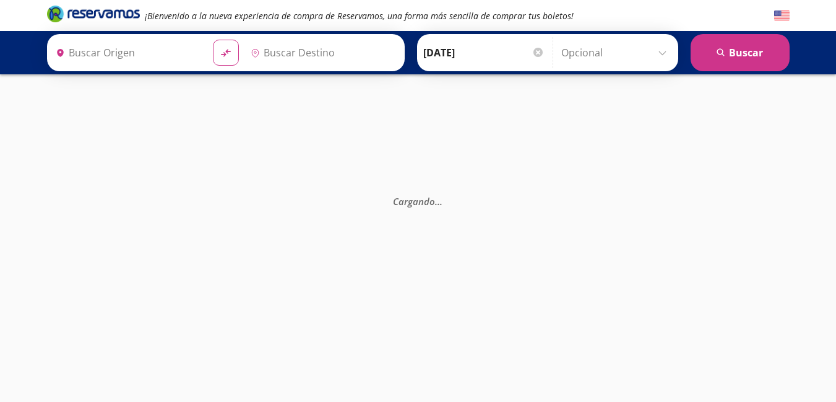
type input "[GEOGRAPHIC_DATA][PERSON_NAME], [GEOGRAPHIC_DATA][PERSON_NAME]"
type input "[GEOGRAPHIC_DATA], [GEOGRAPHIC_DATA]"
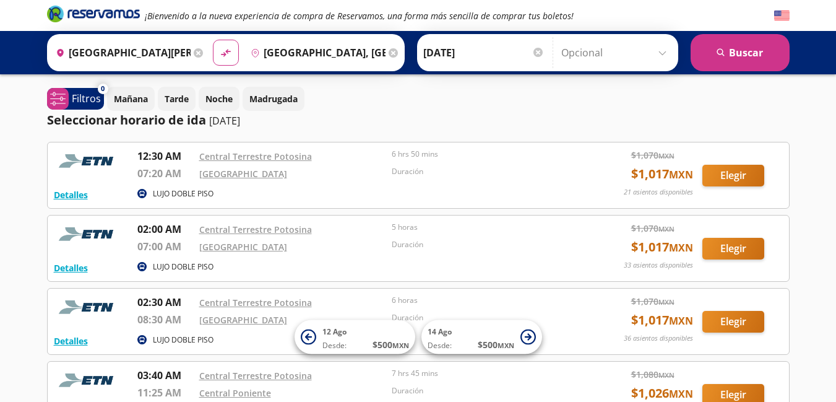
click at [661, 53] on input "Opcional" at bounding box center [616, 52] width 111 height 31
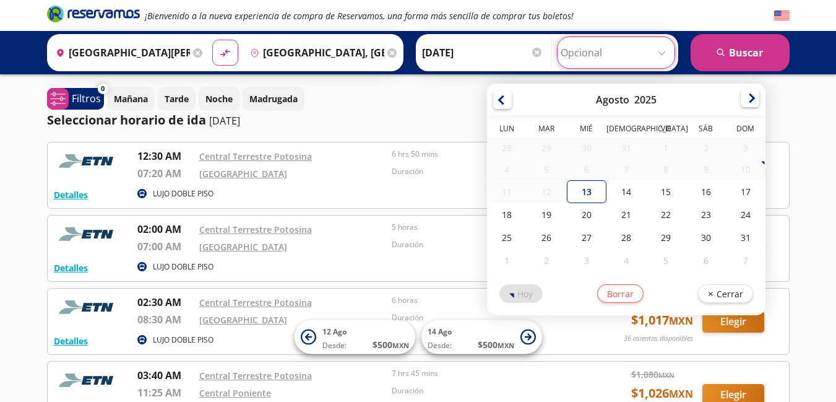
click at [744, 105] on div at bounding box center [750, 98] width 19 height 19
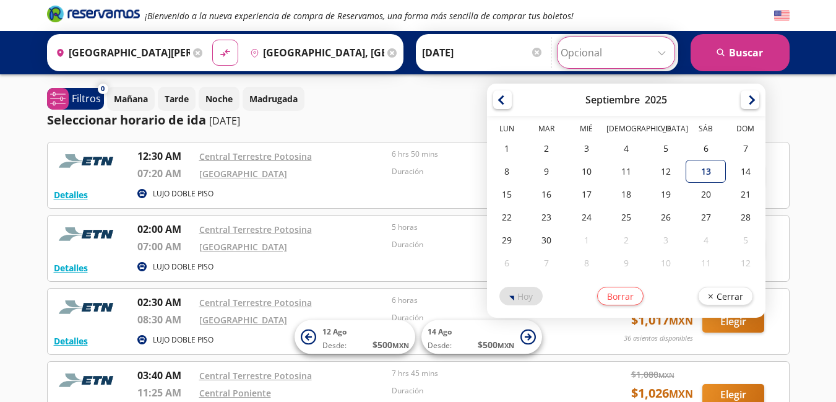
click at [744, 105] on div at bounding box center [750, 99] width 19 height 19
click at [551, 222] on div "21" at bounding box center [547, 217] width 40 height 23
type input "[DATE]"
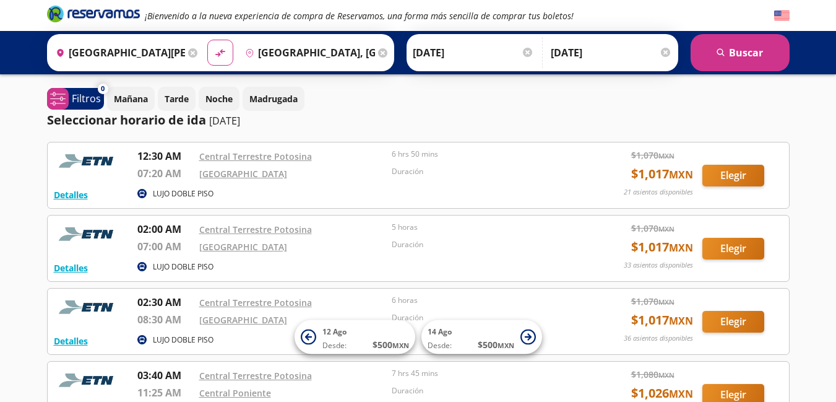
click at [525, 51] on div at bounding box center [527, 52] width 9 height 9
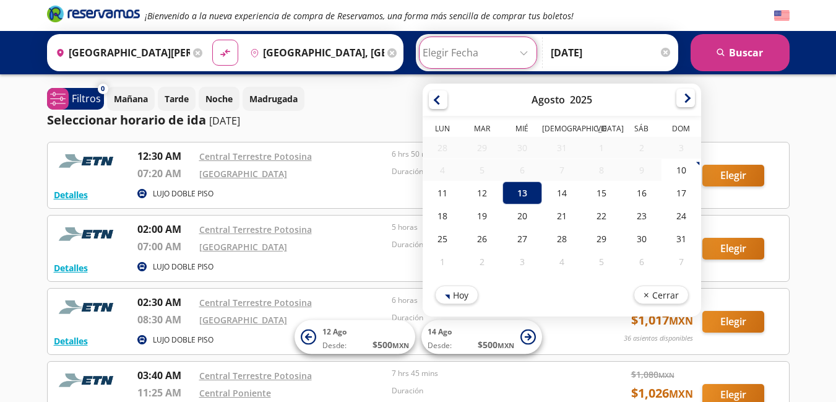
click at [679, 102] on div at bounding box center [686, 98] width 19 height 19
click at [679, 102] on div at bounding box center [686, 99] width 19 height 19
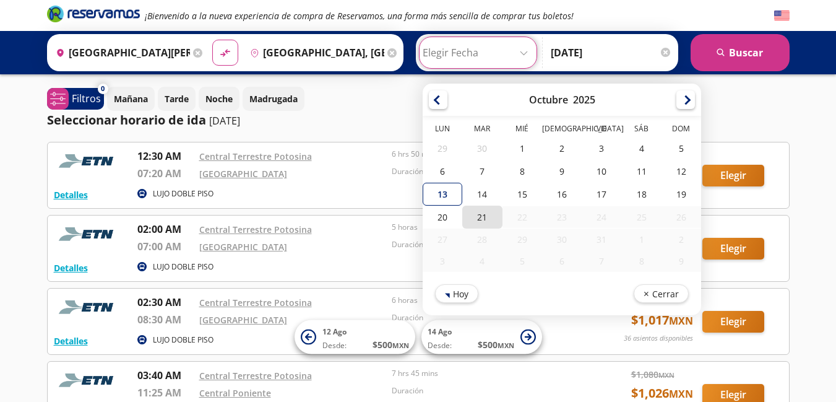
click at [477, 219] on div "21" at bounding box center [482, 217] width 40 height 23
type input "[DATE]"
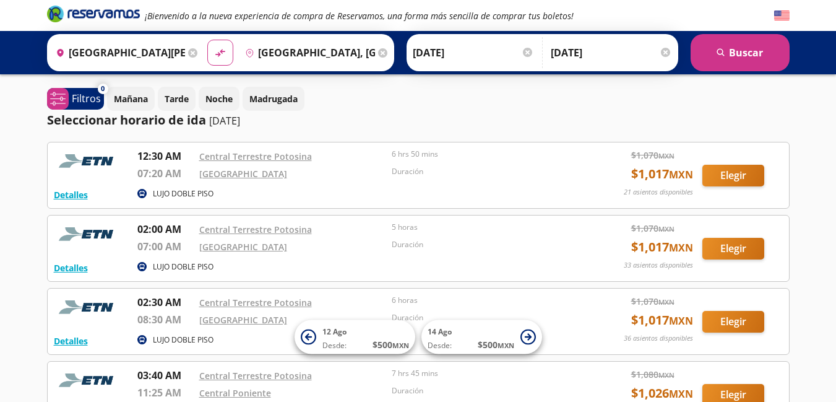
click at [668, 50] on div at bounding box center [665, 52] width 9 height 9
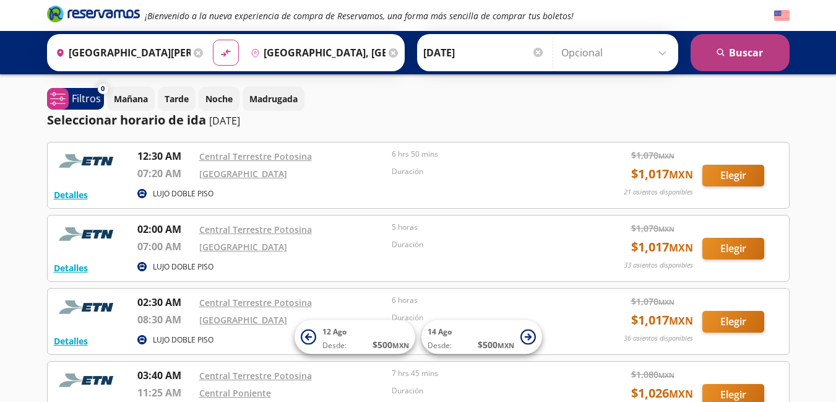
click at [749, 41] on button "search [GEOGRAPHIC_DATA]" at bounding box center [740, 52] width 99 height 37
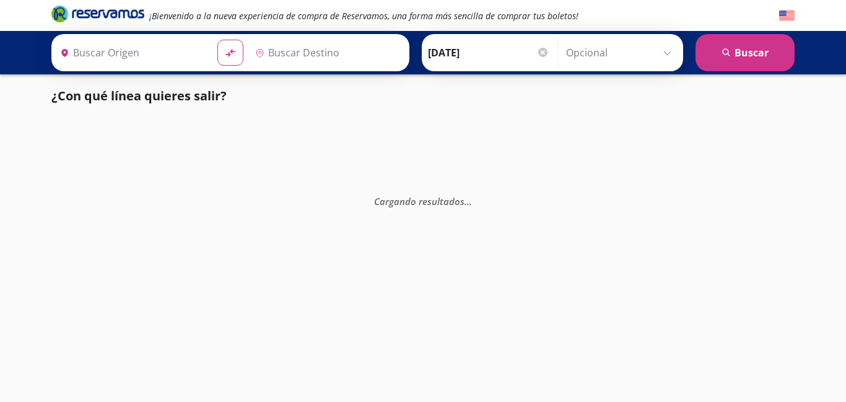
type input "[GEOGRAPHIC_DATA][PERSON_NAME], [GEOGRAPHIC_DATA][PERSON_NAME]"
type input "[GEOGRAPHIC_DATA], [GEOGRAPHIC_DATA]"
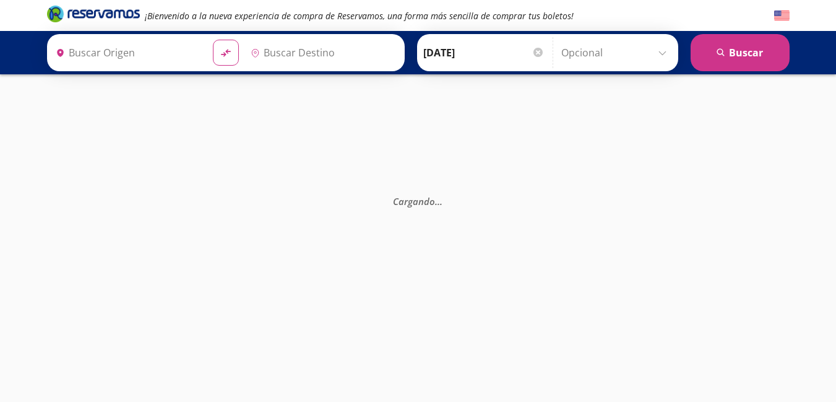
type input "[GEOGRAPHIC_DATA][PERSON_NAME], [GEOGRAPHIC_DATA][PERSON_NAME]"
type input "[GEOGRAPHIC_DATA], [GEOGRAPHIC_DATA]"
